Goal: Task Accomplishment & Management: Manage account settings

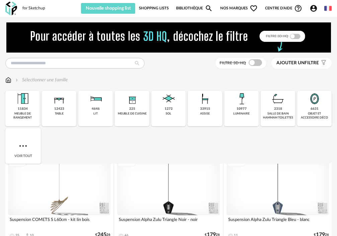
click at [157, 7] on link "Shopping Lists" at bounding box center [154, 8] width 30 height 11
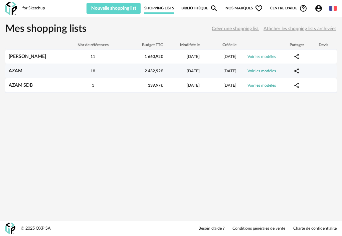
click at [82, 69] on div "18" at bounding box center [93, 71] width 60 height 6
click at [11, 70] on link "AZAM" at bounding box center [16, 71] width 14 height 5
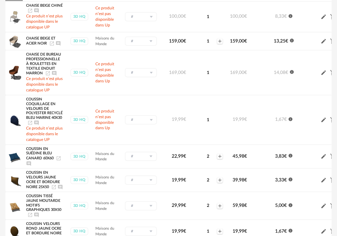
scroll to position [201, 0]
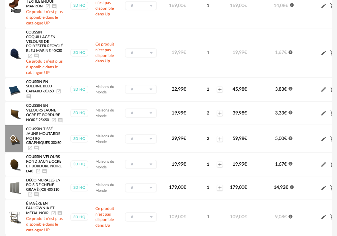
click at [30, 151] on icon "Launch icon" at bounding box center [29, 147] width 5 height 5
click at [37, 174] on icon "Launch icon" at bounding box center [37, 171] width 5 height 5
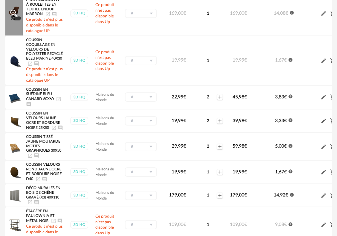
scroll to position [86, 0]
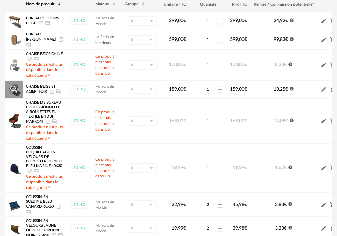
click at [51, 89] on icon "Launch icon" at bounding box center [51, 91] width 5 height 5
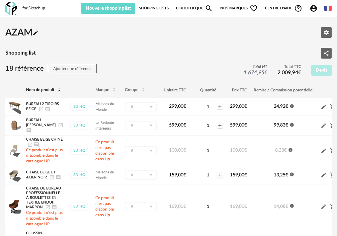
click at [38, 30] on icon "Pencil icon" at bounding box center [35, 33] width 6 height 6
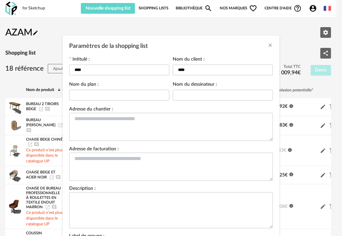
click at [273, 44] on div "Paramètres de la shopping list" at bounding box center [171, 44] width 217 height 18
click at [263, 47] on div "Paramètres de la shopping list" at bounding box center [171, 44] width 217 height 18
click at [268, 47] on icon "Close" at bounding box center [270, 44] width 5 height 5
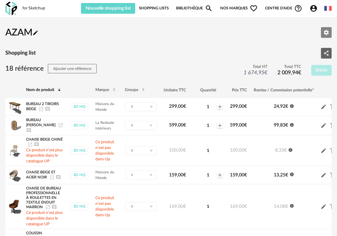
click at [322, 30] on button "Editer les paramètres" at bounding box center [326, 32] width 11 height 11
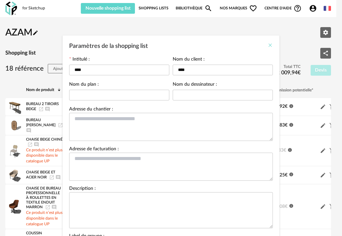
click at [268, 45] on icon "Close" at bounding box center [270, 44] width 5 height 5
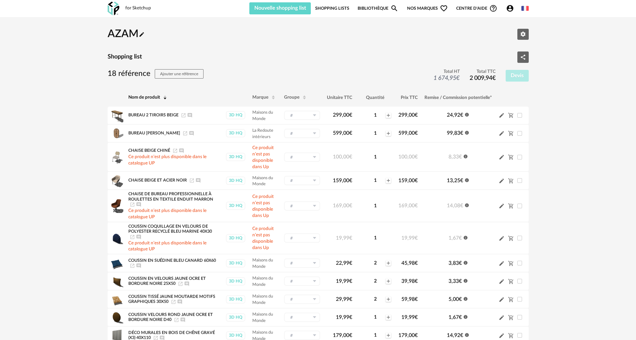
click at [330, 10] on link "Shopping Lists" at bounding box center [332, 8] width 34 height 12
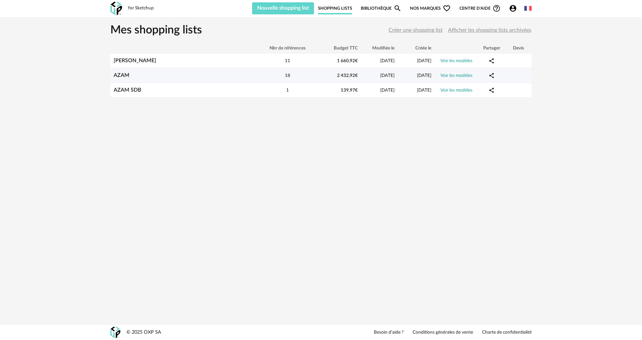
click at [125, 73] on link "AZAM" at bounding box center [122, 75] width 16 height 5
